Goal: Task Accomplishment & Management: Complete application form

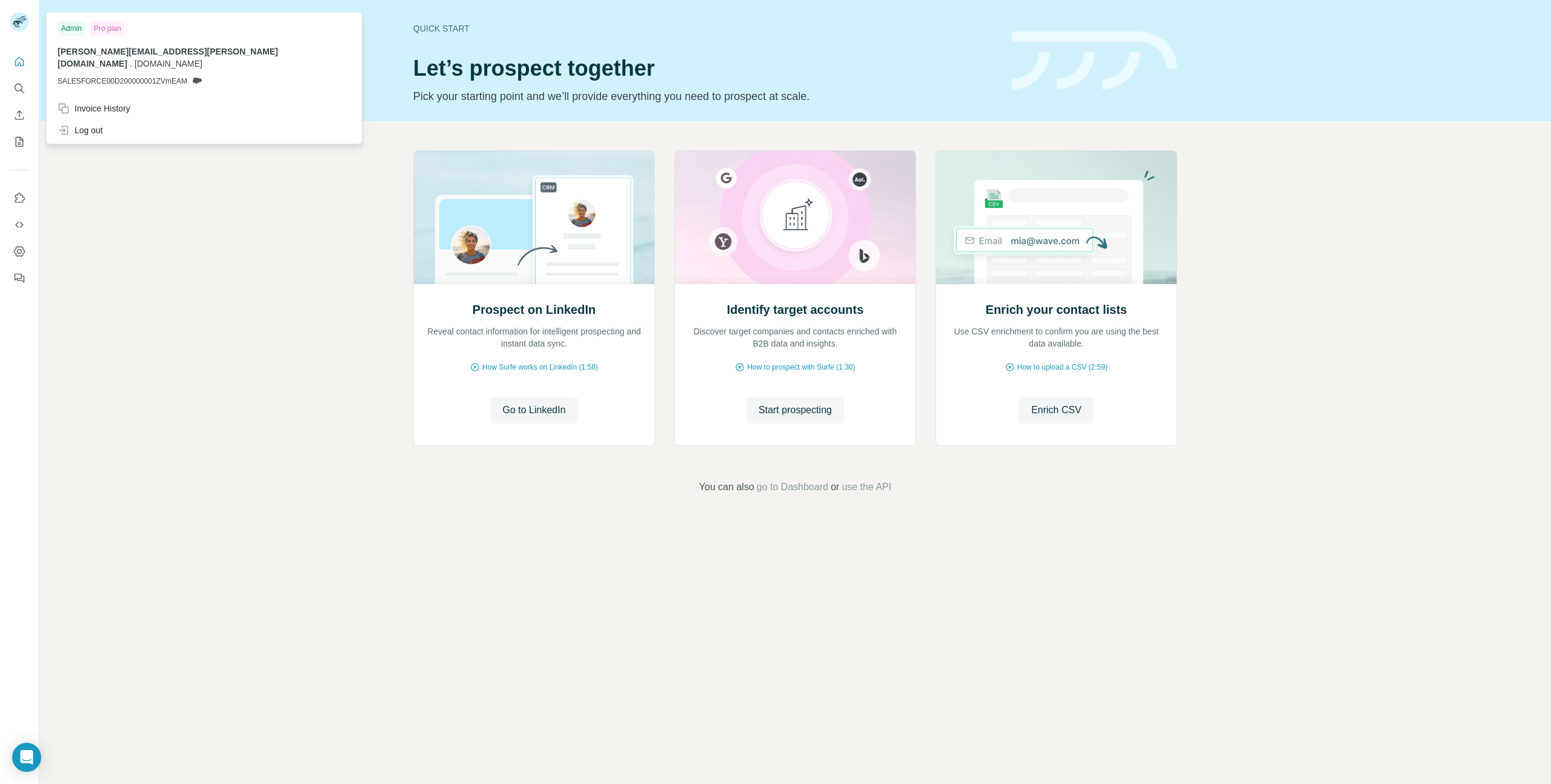
click at [22, 23] on rect at bounding box center [19, 21] width 19 height 19
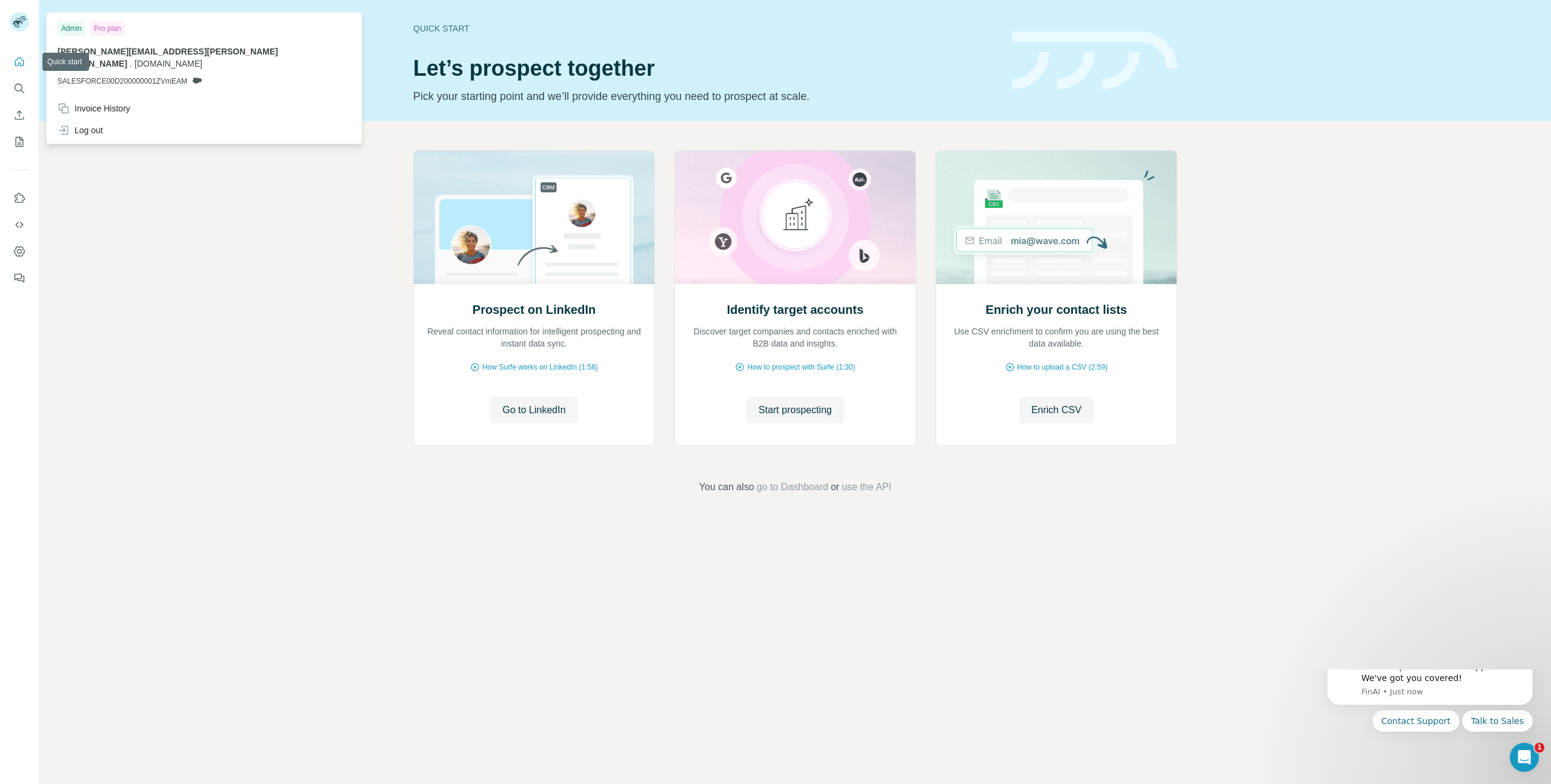
click at [21, 66] on icon "Quick start" at bounding box center [19, 61] width 9 height 9
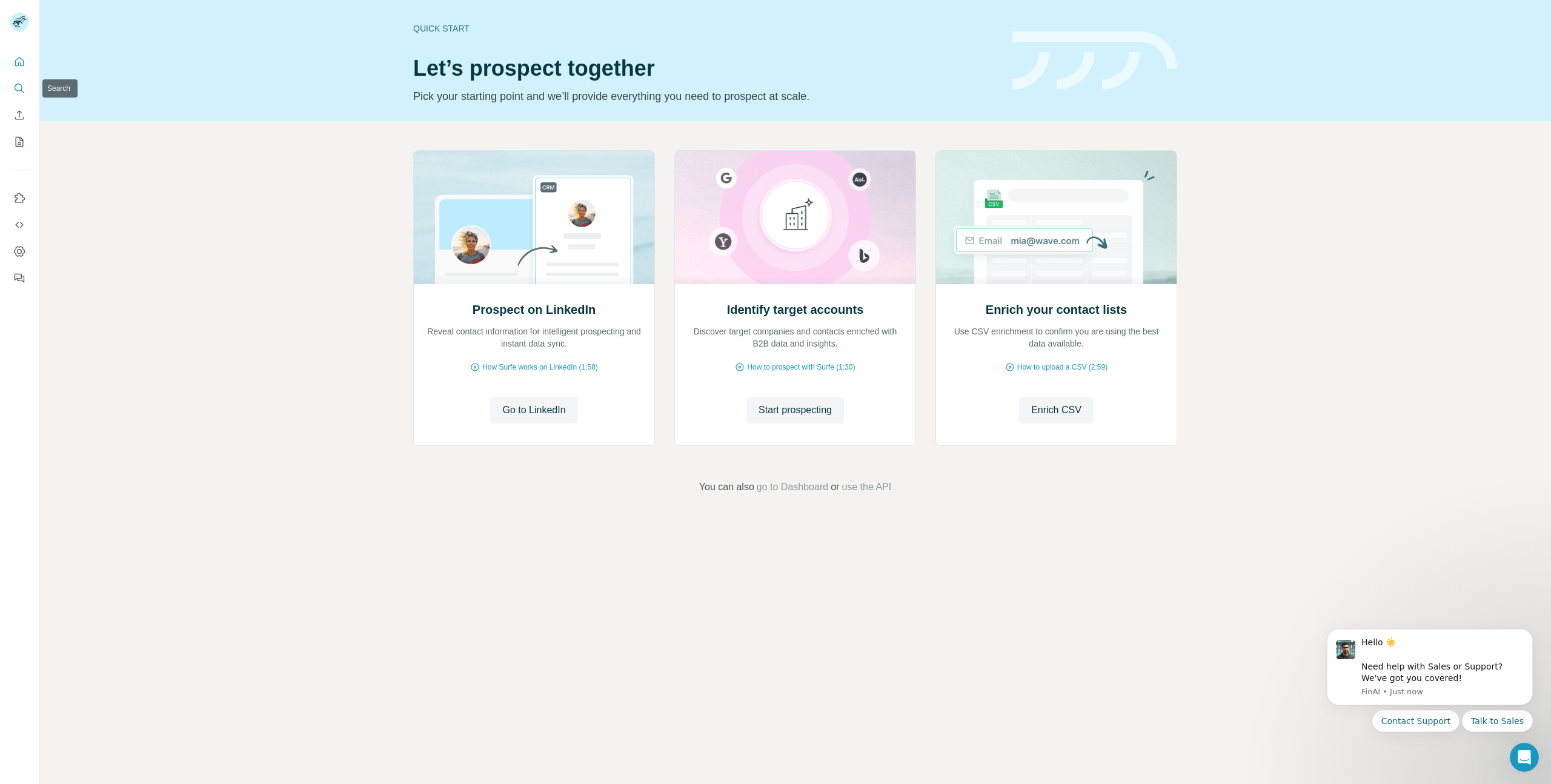
click at [24, 88] on icon "Search" at bounding box center [19, 88] width 12 height 12
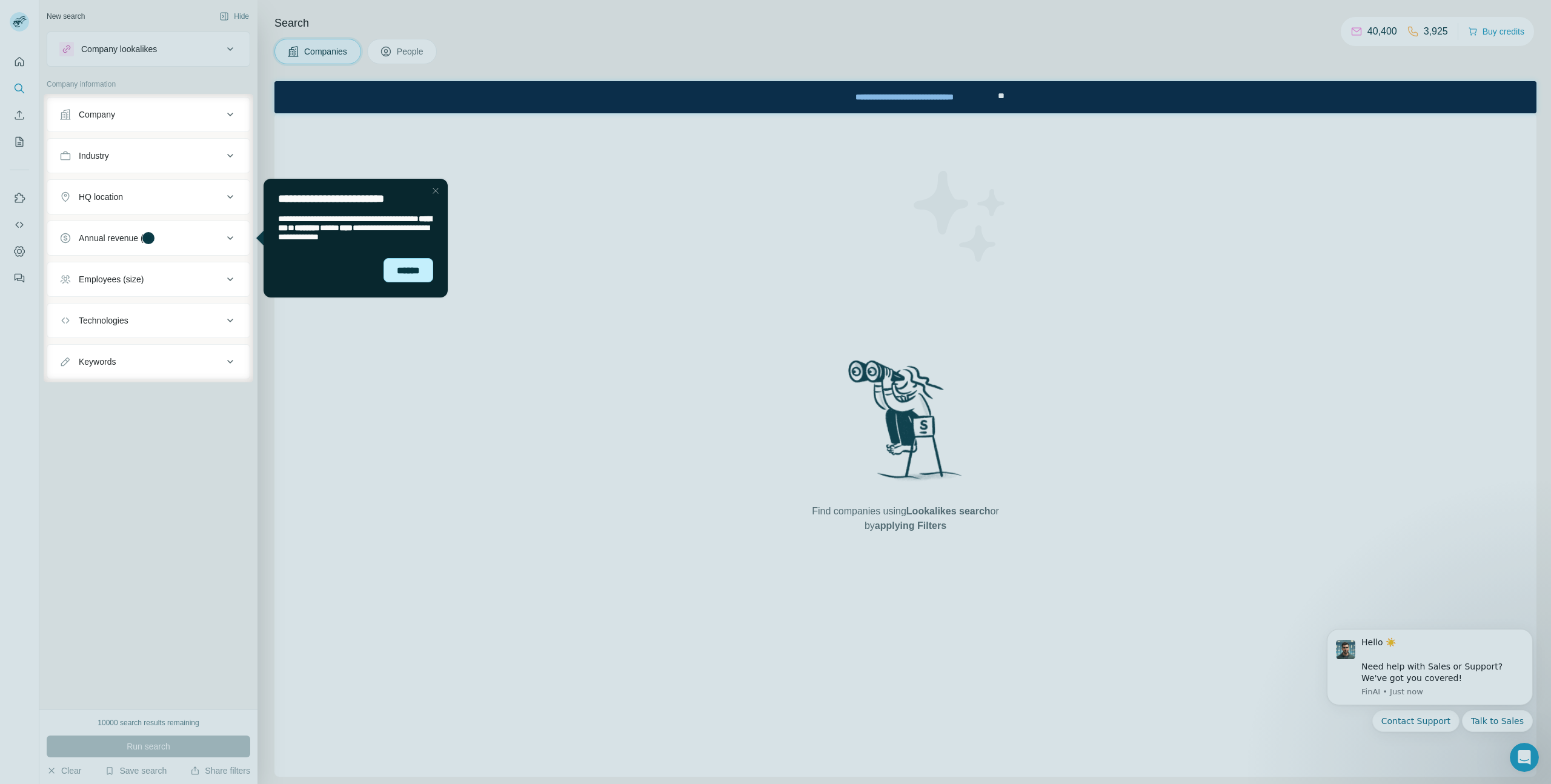
click at [407, 279] on div "******" at bounding box center [409, 270] width 50 height 24
